Goal: Complete application form

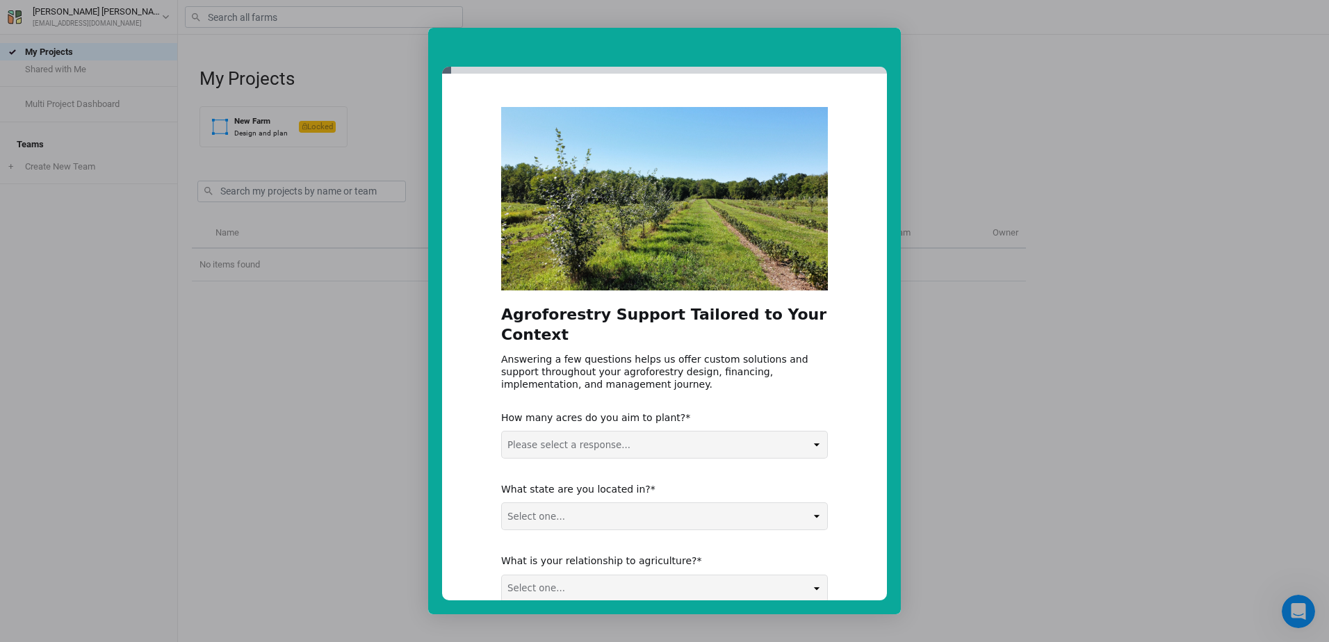
scroll to position [83, 0]
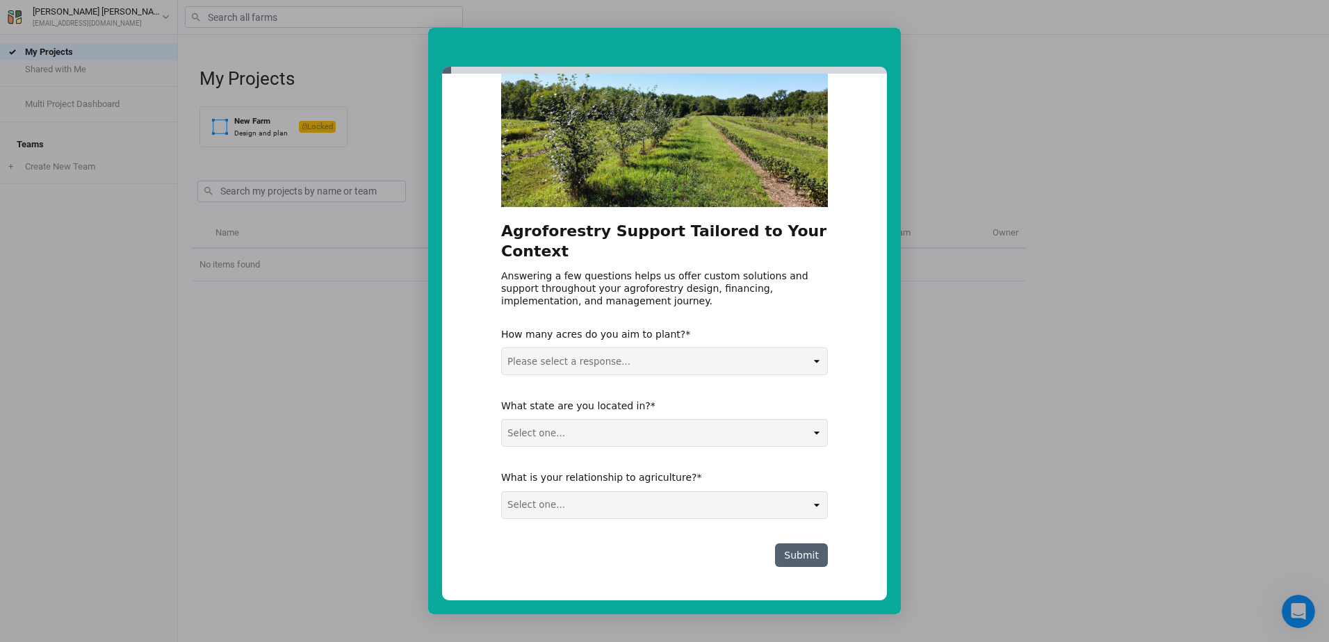
click at [813, 362] on select "Please select a response... 0-5 acres 5-50 acres 50-100 acres 100+ acres" at bounding box center [664, 361] width 325 height 26
select select "5-50 acres"
click at [502, 348] on select "Please select a response... 0-5 acres 5-50 acres 50-100 acres 100+ acres" at bounding box center [664, 361] width 325 height 26
click at [811, 433] on select "Select one... Non-US AL AK AZ AR CA CO CT DE FL [GEOGRAPHIC_DATA] HI ID IL IN I…" at bounding box center [664, 433] width 325 height 26
select select "MI"
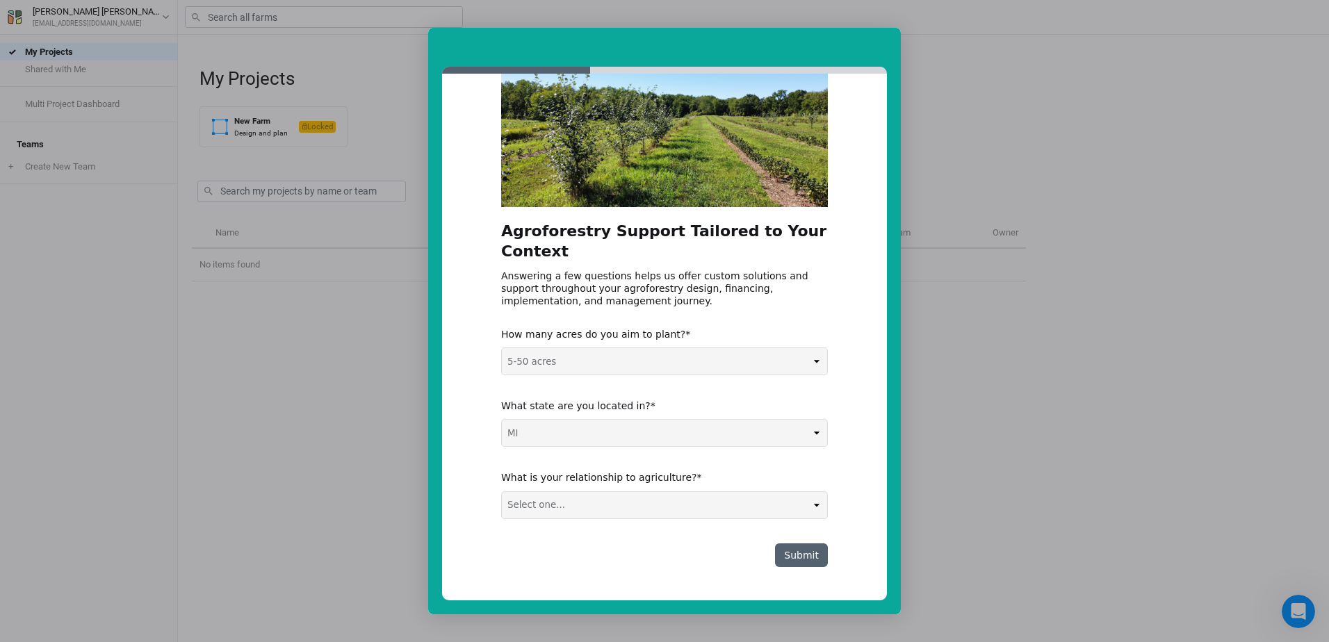
click at [502, 420] on select "Select one... Non-US AL AK AZ AR CA CO CT DE FL [GEOGRAPHIC_DATA] HI ID IL IN I…" at bounding box center [664, 433] width 325 height 26
click at [814, 502] on select "Select one... Agribusiness / Co-op Farmer / Landowner Agri-Food Supply Chain Fo…" at bounding box center [664, 505] width 325 height 26
select select "Farmer / Landowner"
click at [502, 492] on select "Select one... Agribusiness / Co-op Farmer / Landowner Agri-Food Supply Chain Fo…" at bounding box center [664, 505] width 325 height 26
click at [805, 558] on button "Submit" at bounding box center [801, 555] width 53 height 24
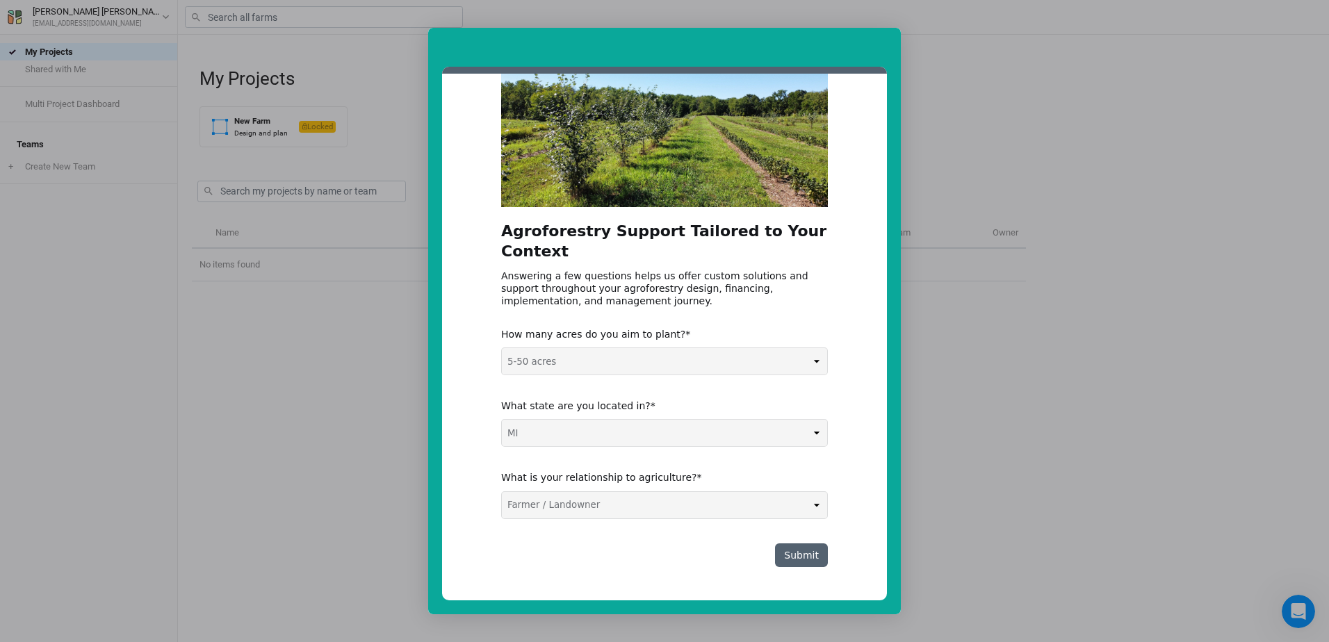
scroll to position [0, 0]
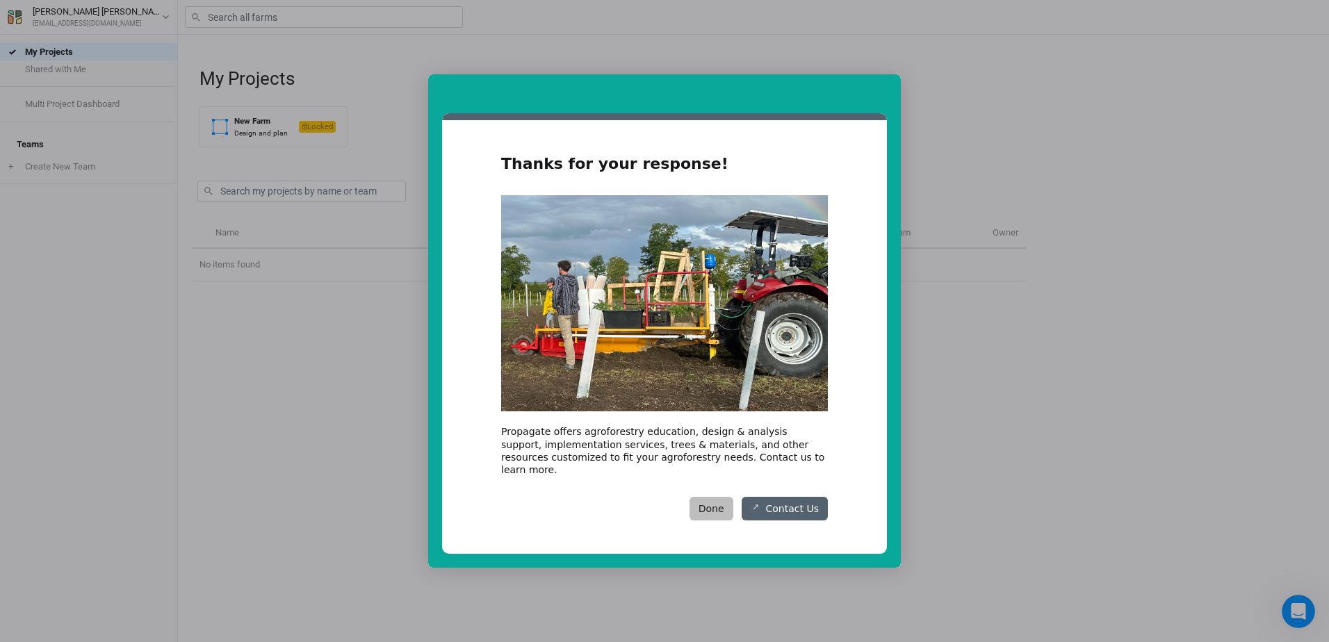
click at [724, 503] on button "Done" at bounding box center [711, 509] width 44 height 24
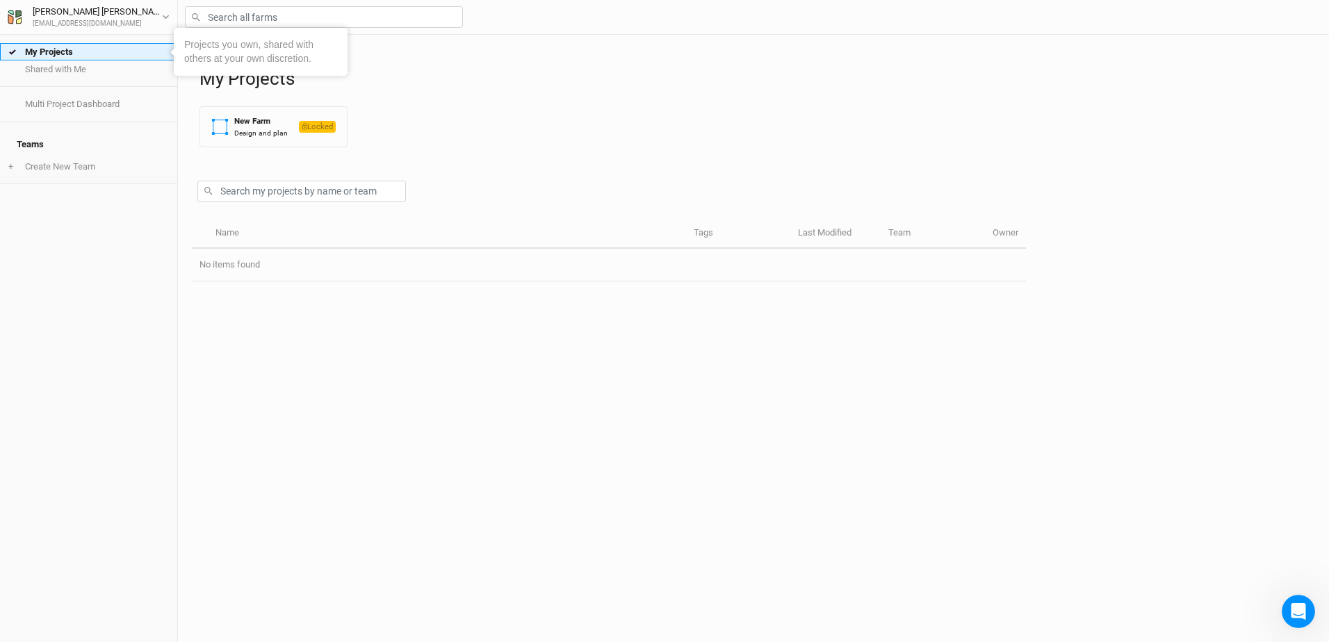
click at [78, 51] on link "My Projects" at bounding box center [88, 51] width 177 height 17
click at [161, 15] on button "[PERSON_NAME] [EMAIL_ADDRESS][DOMAIN_NAME]" at bounding box center [88, 16] width 163 height 25
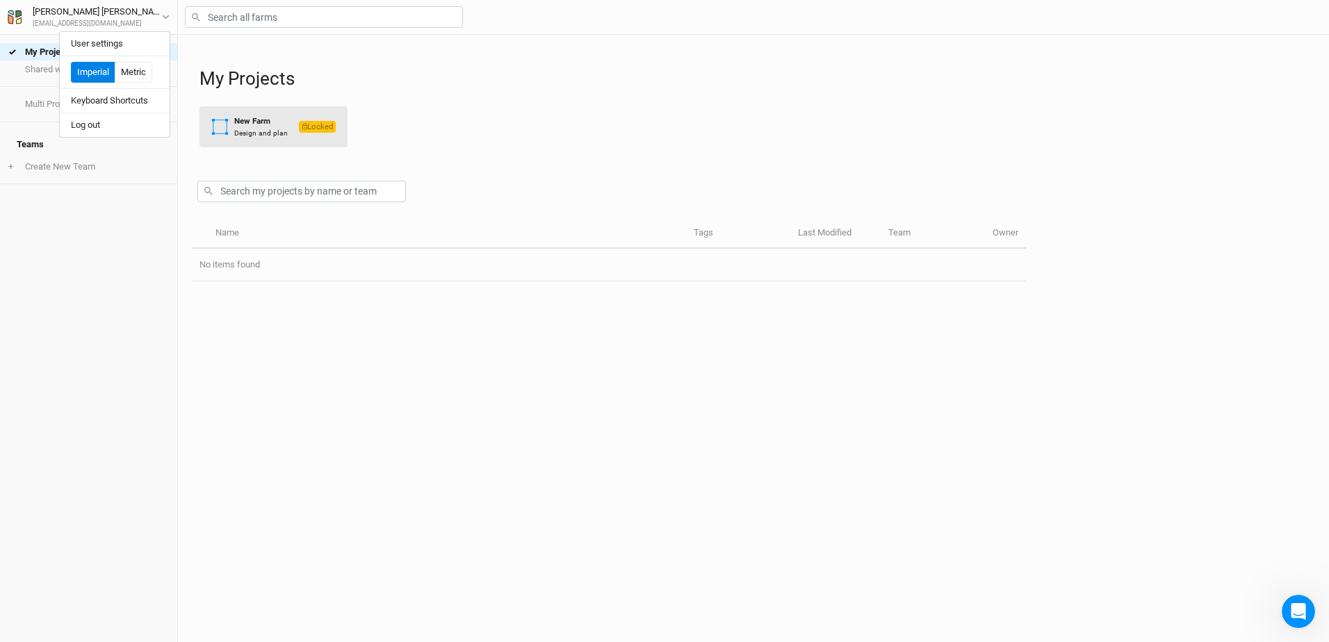
click at [263, 121] on div "New Farm" at bounding box center [261, 121] width 54 height 12
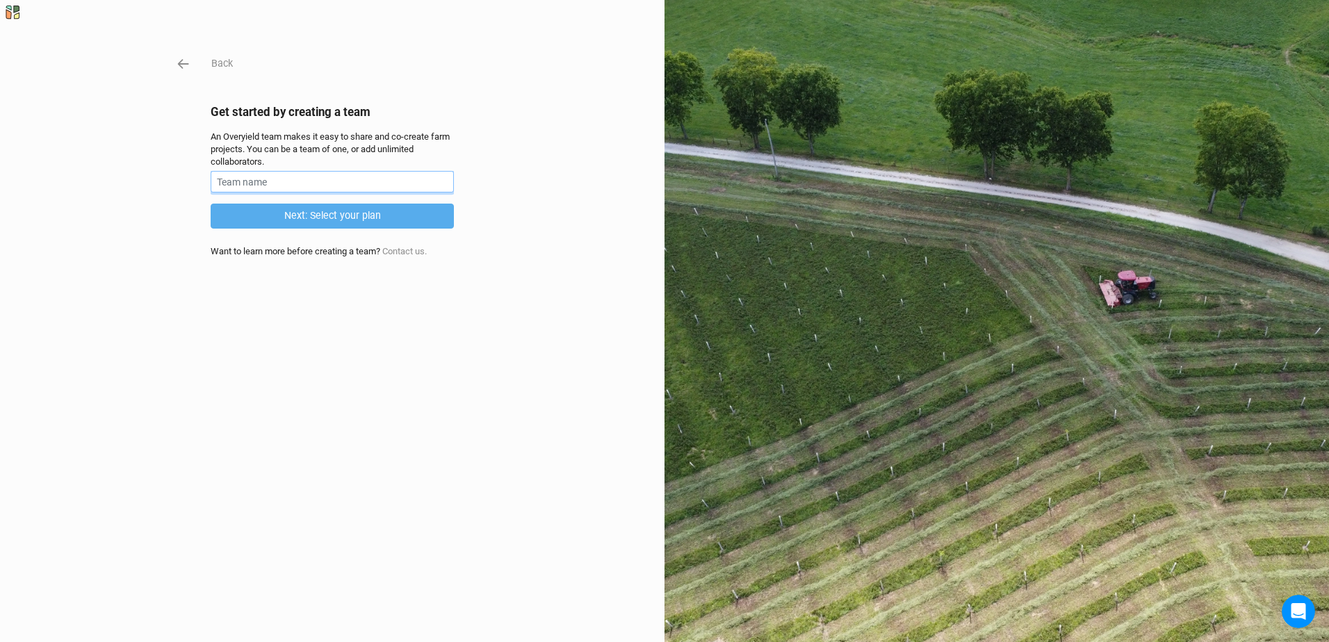
click at [240, 181] on input "text" at bounding box center [332, 182] width 243 height 22
type input "Team D's"
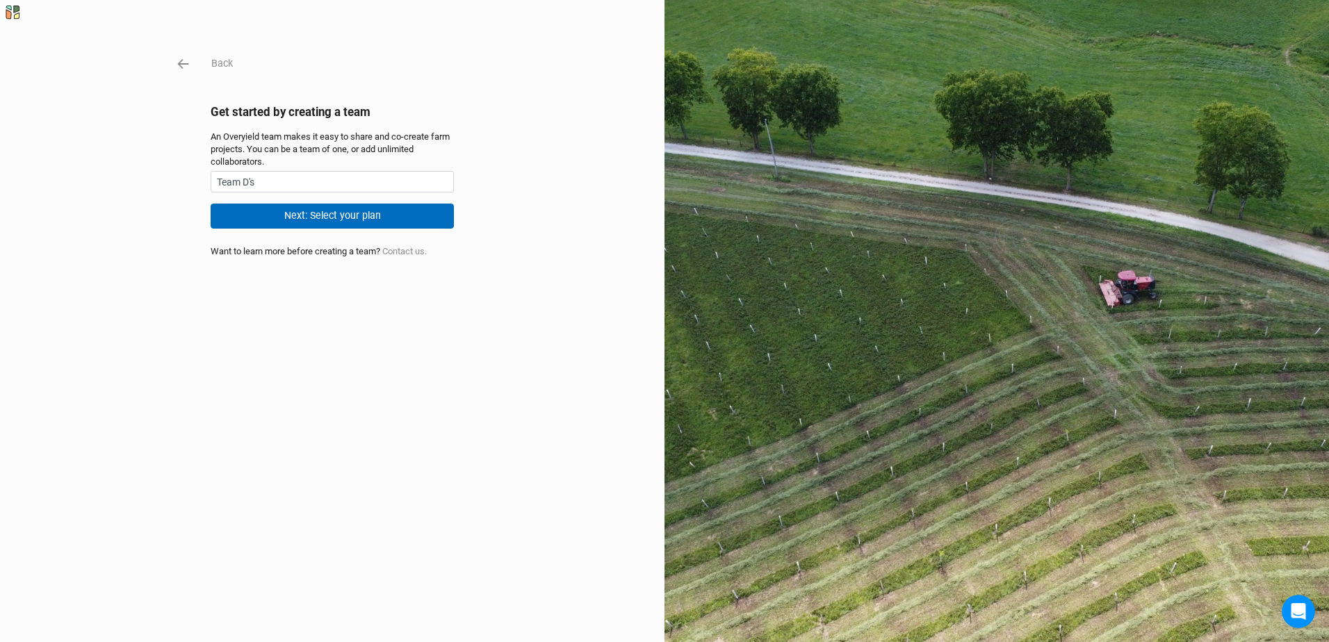
click at [370, 218] on button "Next: Select your plan" at bounding box center [332, 216] width 243 height 24
